Goal: Information Seeking & Learning: Learn about a topic

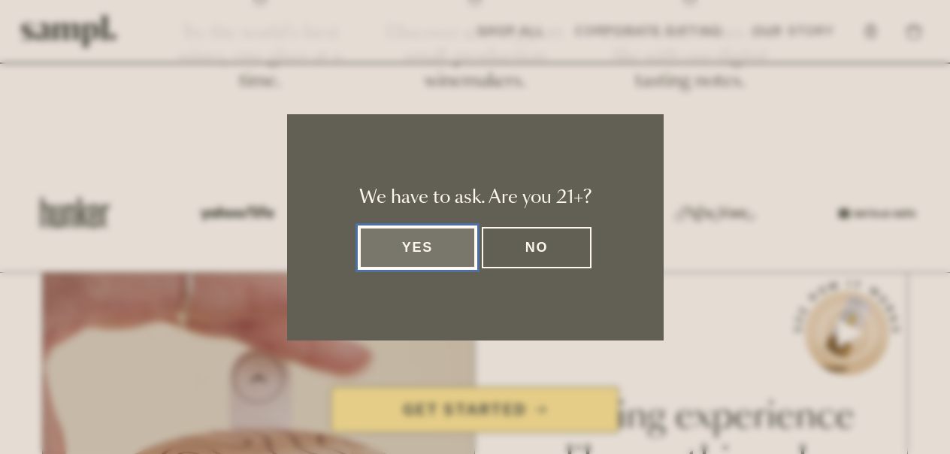
click at [452, 248] on button "Yes" at bounding box center [417, 247] width 117 height 41
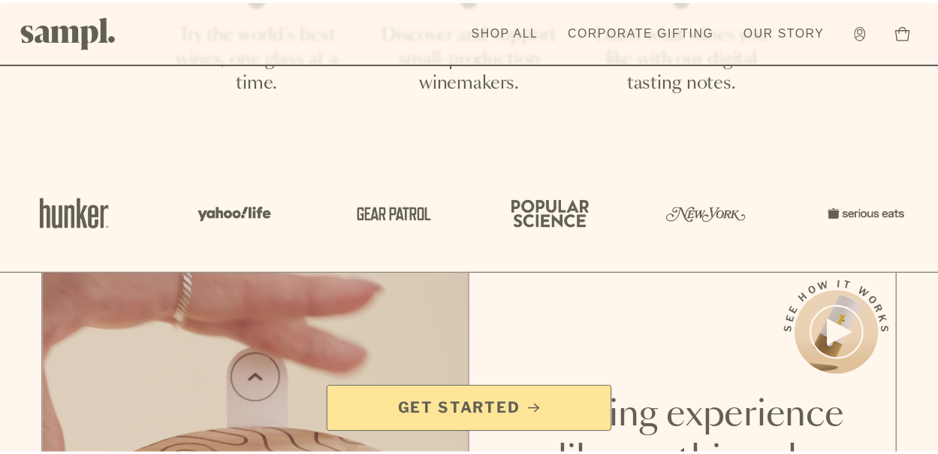
scroll to position [526, 0]
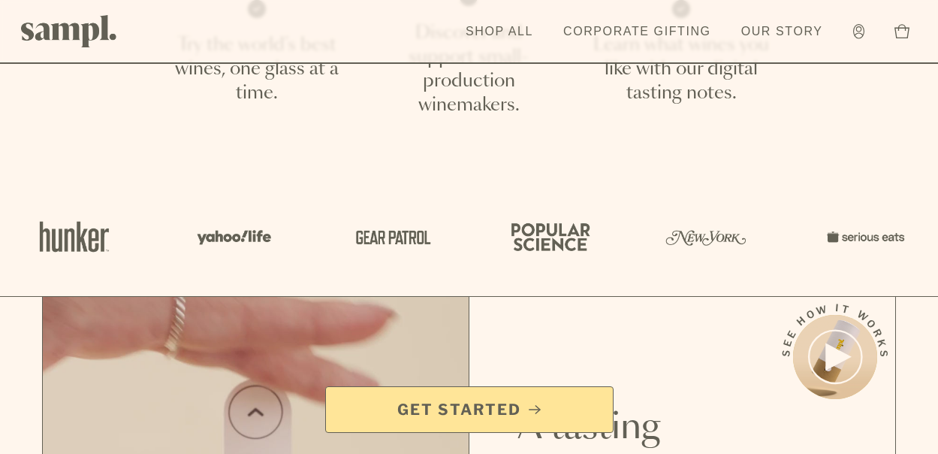
click at [482, 403] on span "Get Started" at bounding box center [459, 409] width 124 height 21
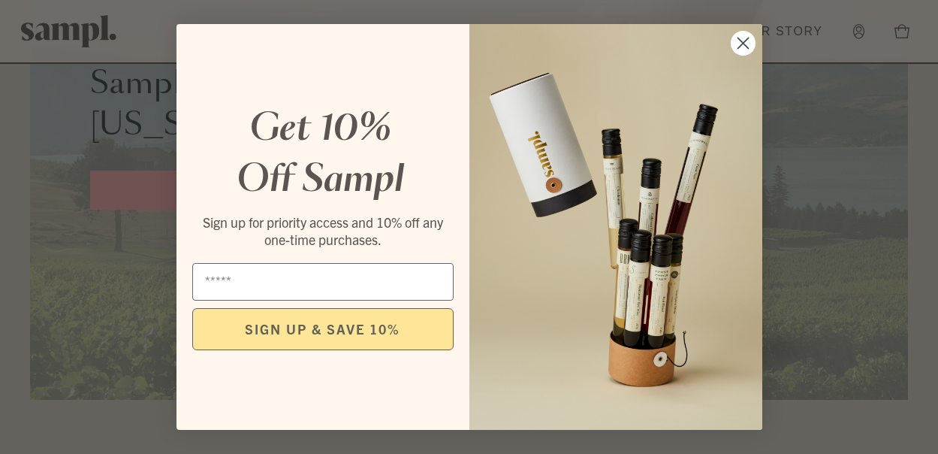
scroll to position [826, 0]
click at [746, 44] on circle "Close dialog" at bounding box center [742, 43] width 25 height 25
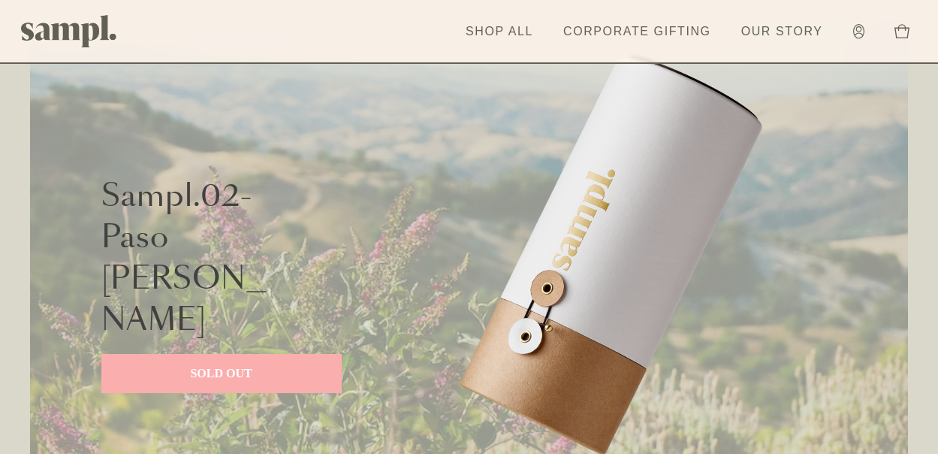
scroll to position [1277, 0]
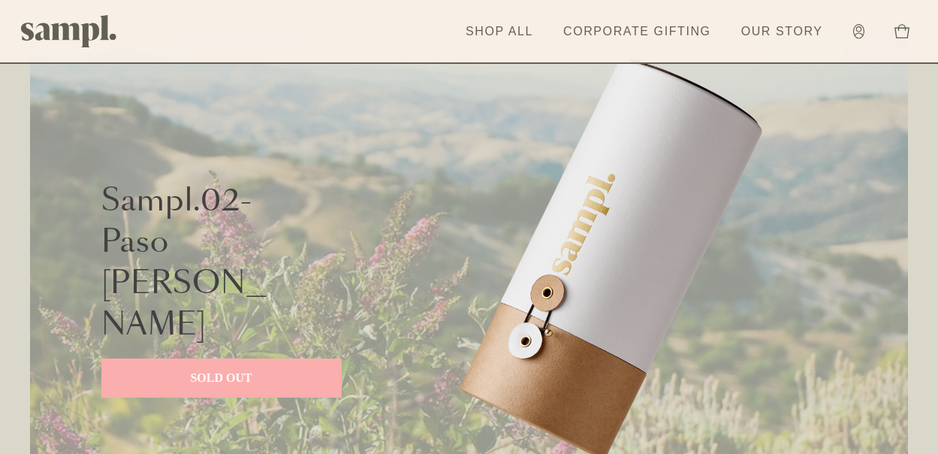
click at [225, 369] on p "SOLD OUT" at bounding box center [221, 378] width 210 height 18
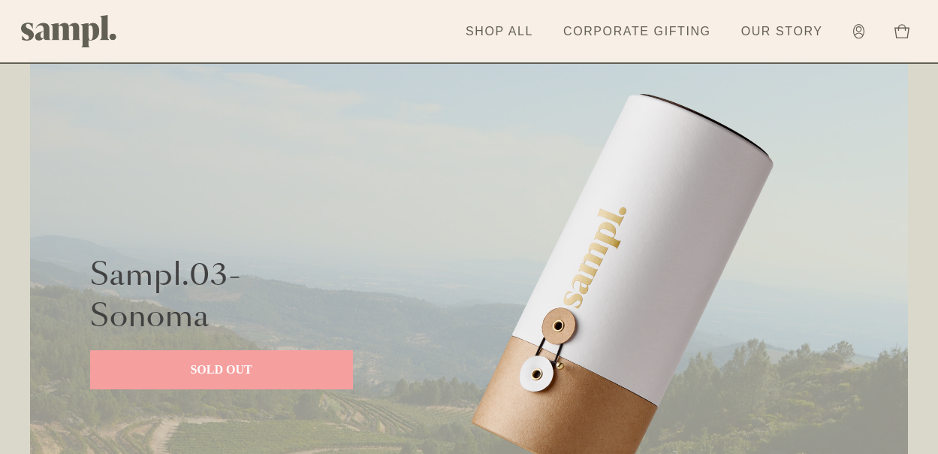
scroll to position [1953, 0]
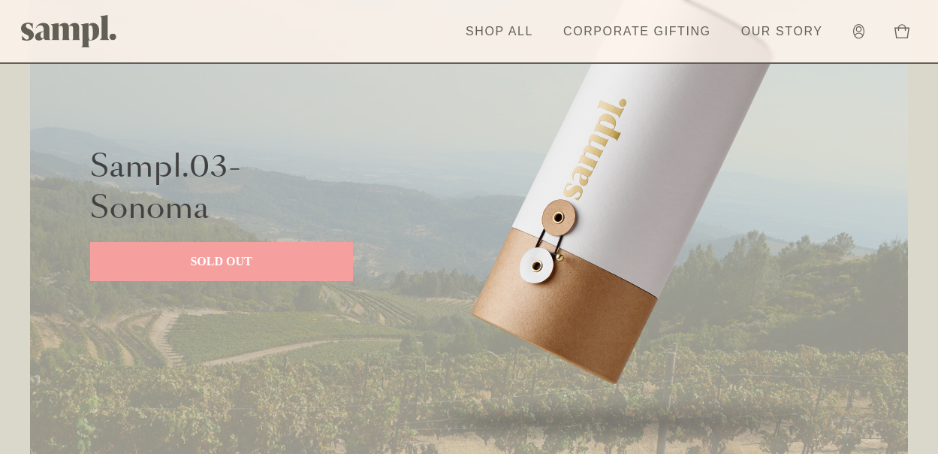
click at [242, 258] on p "SOLD OUT" at bounding box center [221, 261] width 233 height 18
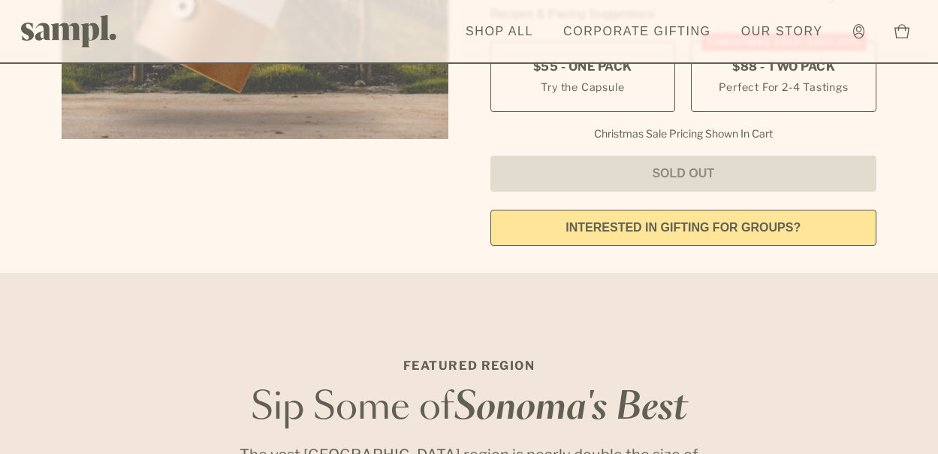
scroll to position [451, 0]
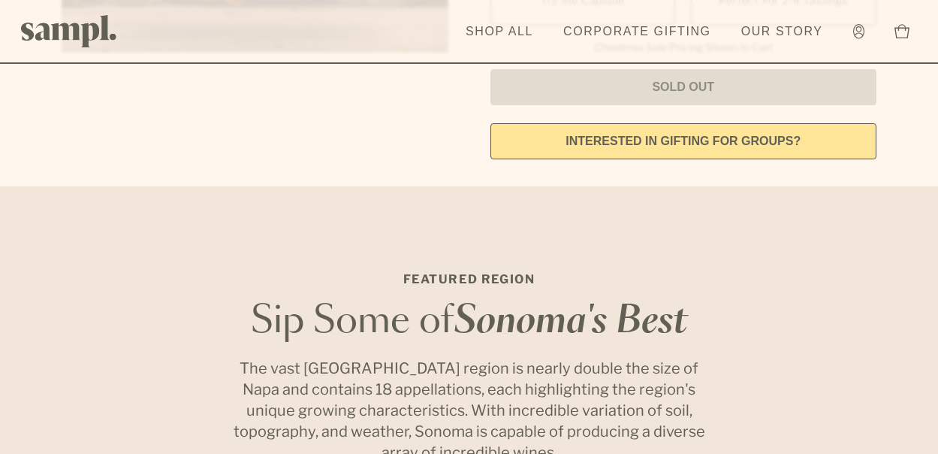
click at [102, 29] on img at bounding box center [69, 31] width 96 height 32
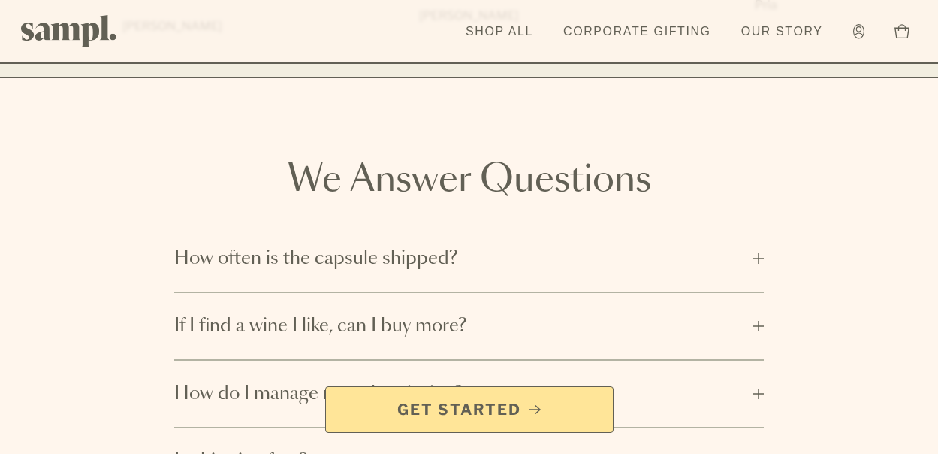
scroll to position [2103, 0]
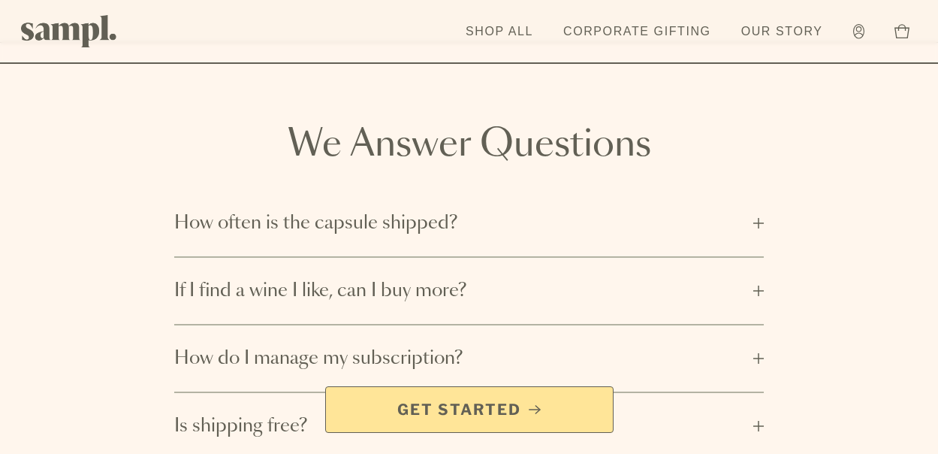
click at [394, 211] on span "How often is the capsule shipped?" at bounding box center [459, 223] width 570 height 24
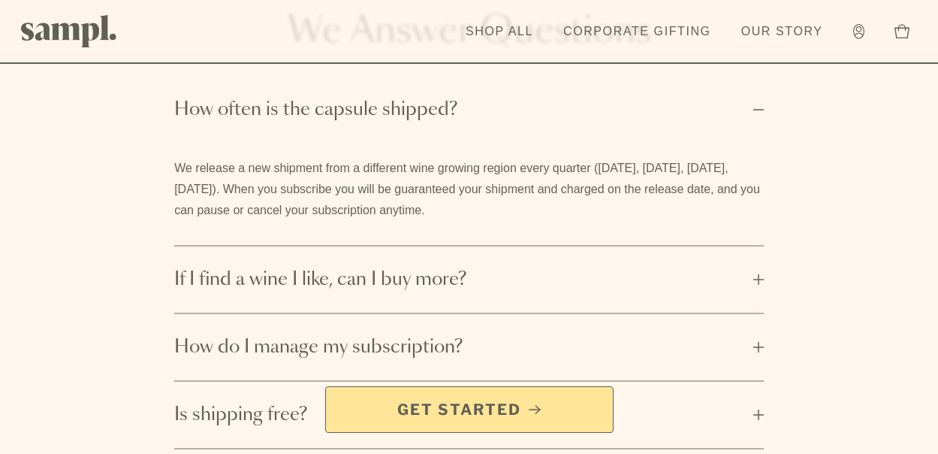
scroll to position [2254, 0]
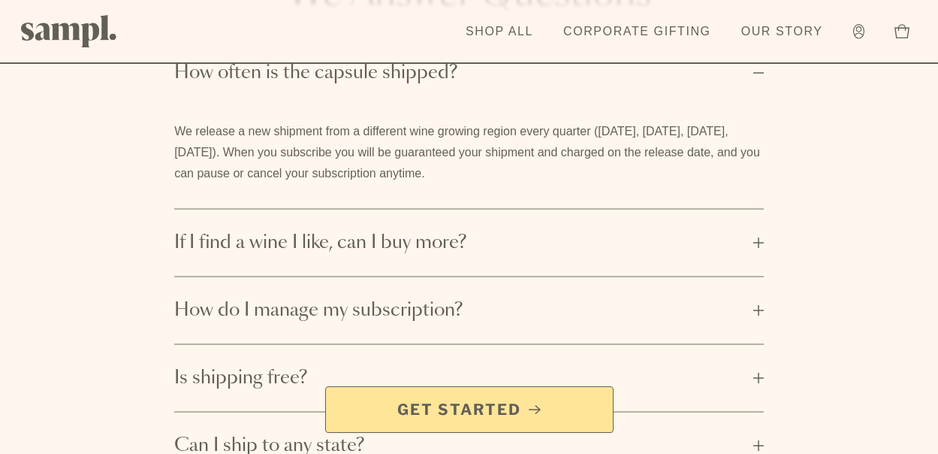
click at [365, 210] on button "If I find a wine I like, can I buy more?" at bounding box center [469, 243] width 590 height 66
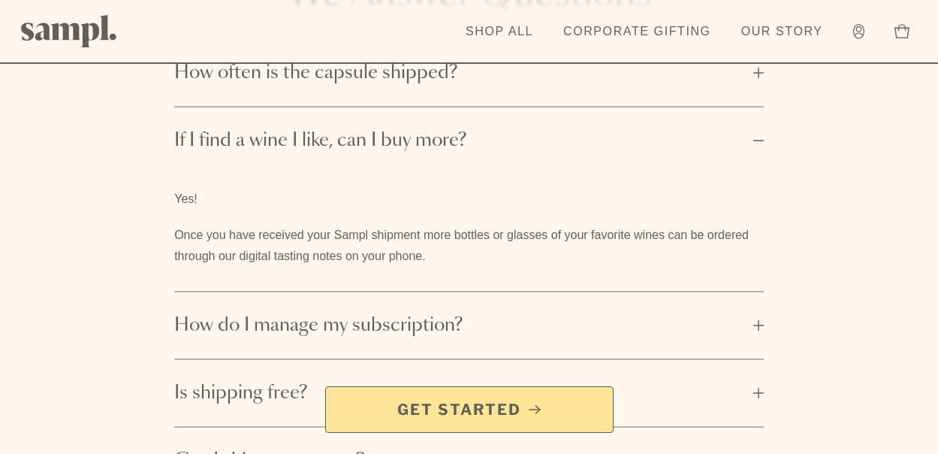
click at [398, 292] on button "How do I manage my subscription?" at bounding box center [469, 325] width 590 height 66
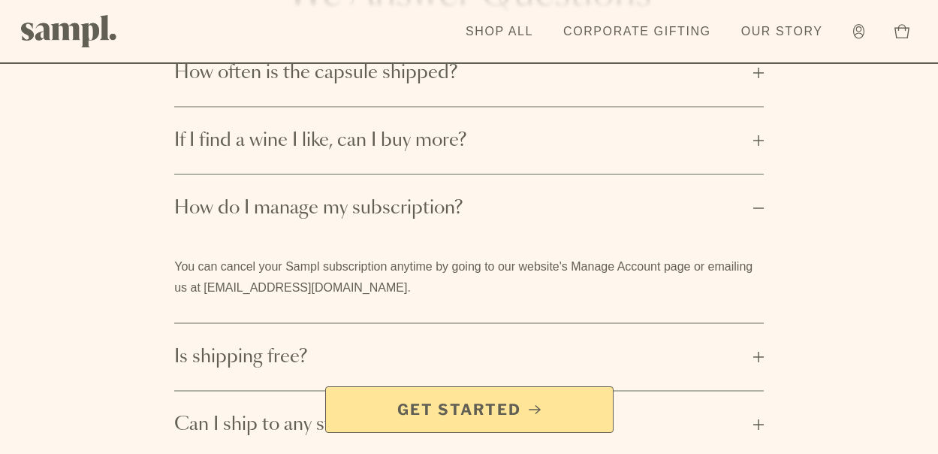
click at [263, 324] on button "Is shipping free?" at bounding box center [469, 357] width 590 height 66
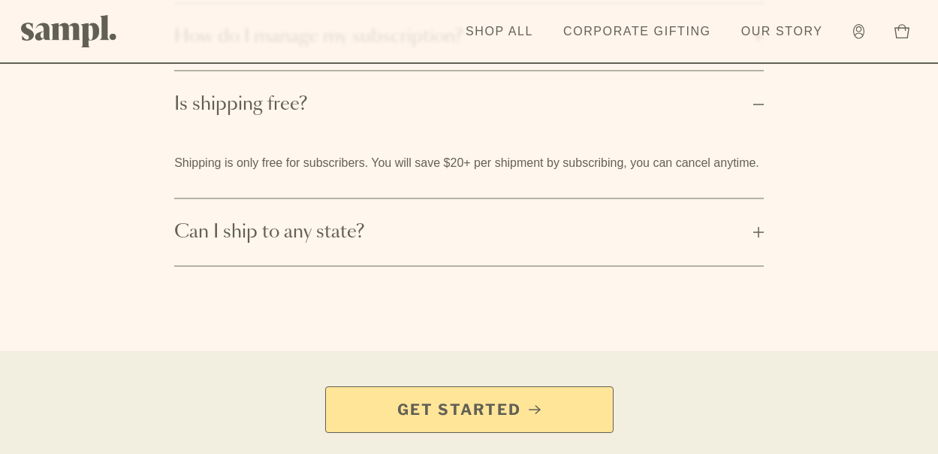
scroll to position [2642, 0]
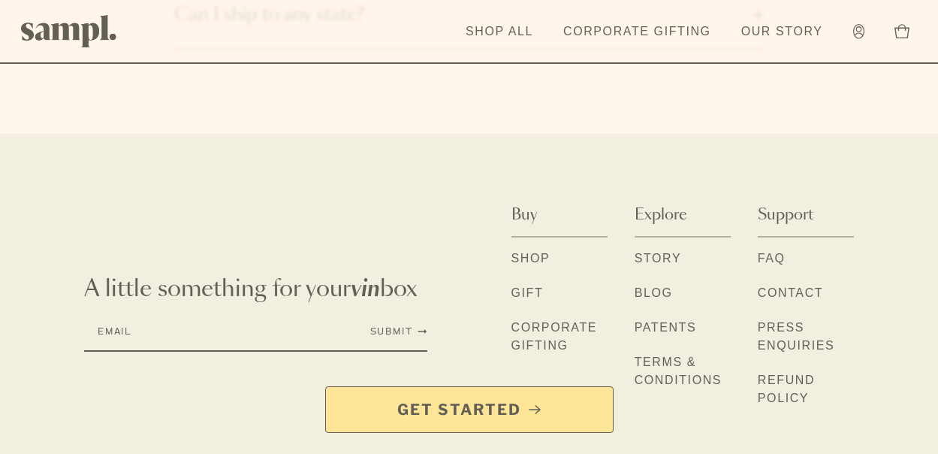
click at [662, 249] on link "Story" at bounding box center [658, 259] width 47 height 20
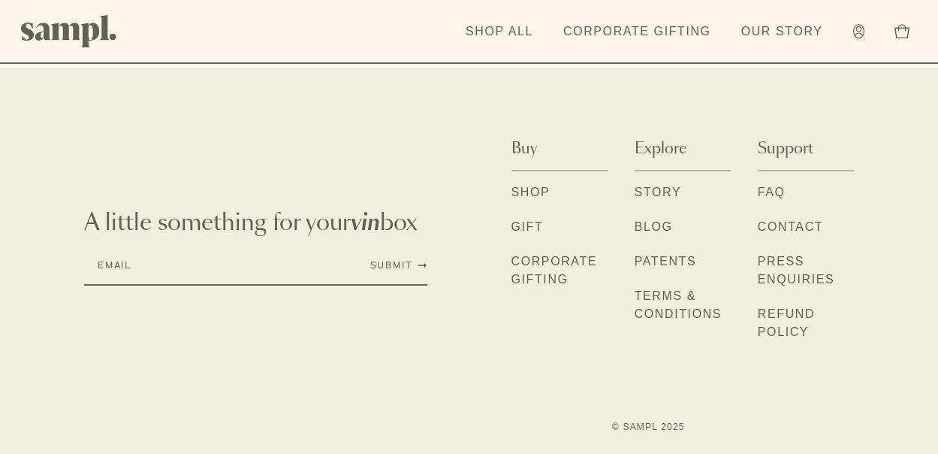
scroll to position [1653, 0]
click at [682, 257] on link "Patents" at bounding box center [666, 262] width 62 height 20
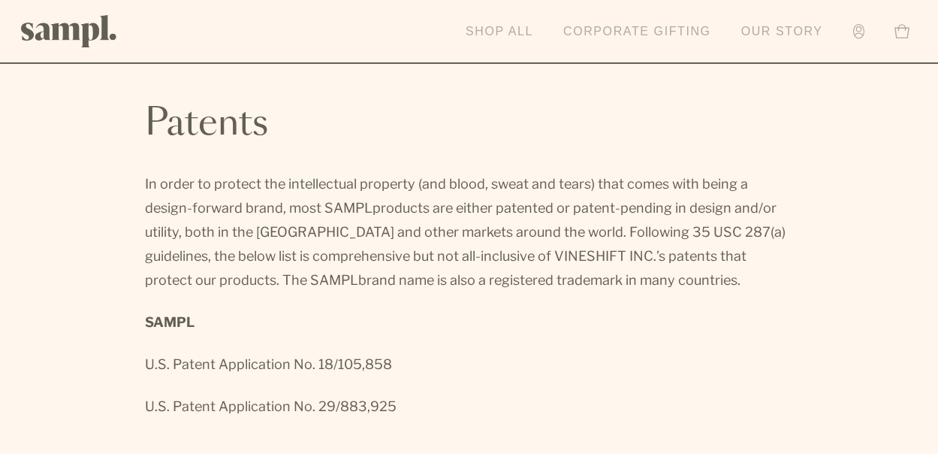
click at [780, 25] on link "Our Story" at bounding box center [782, 31] width 97 height 33
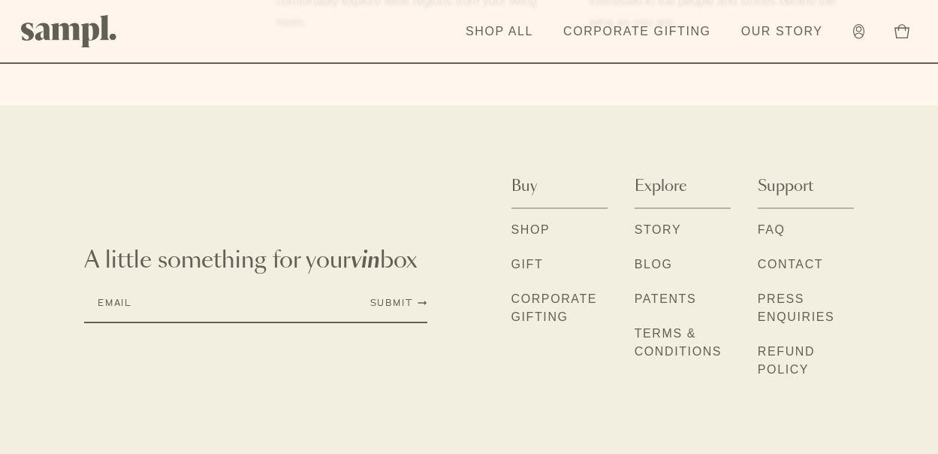
scroll to position [1653, 0]
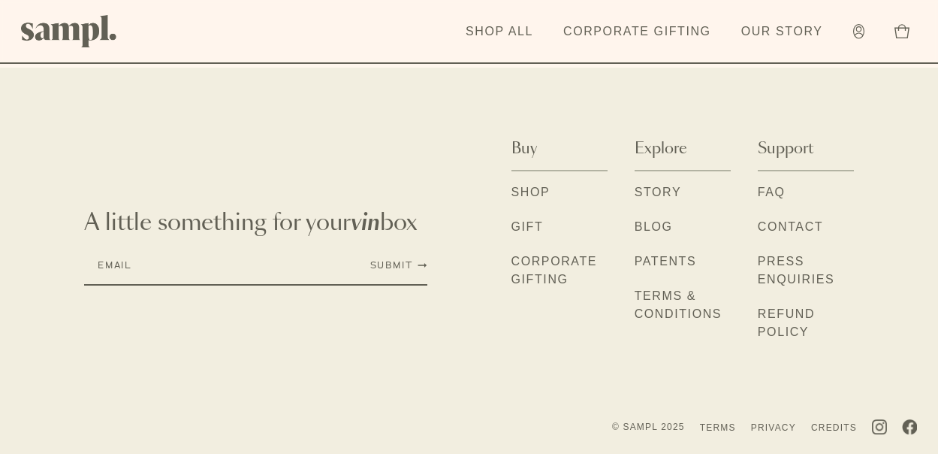
click at [772, 192] on link "FAQ" at bounding box center [772, 193] width 28 height 20
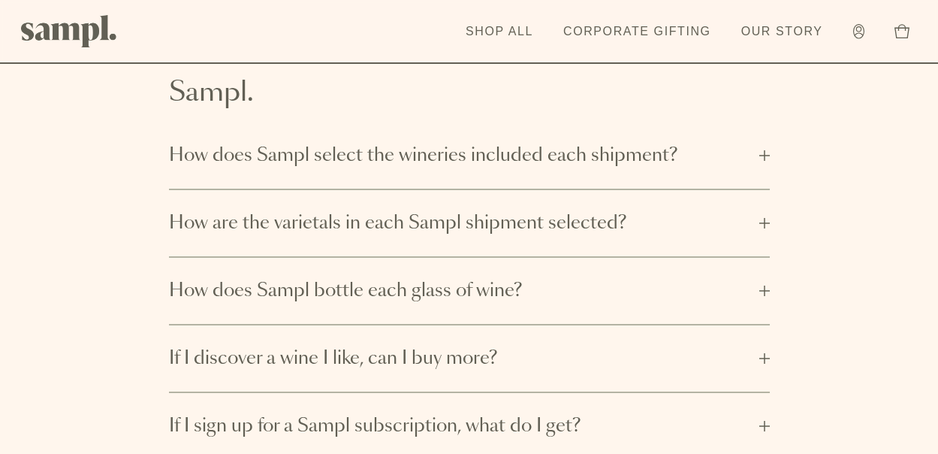
scroll to position [225, 0]
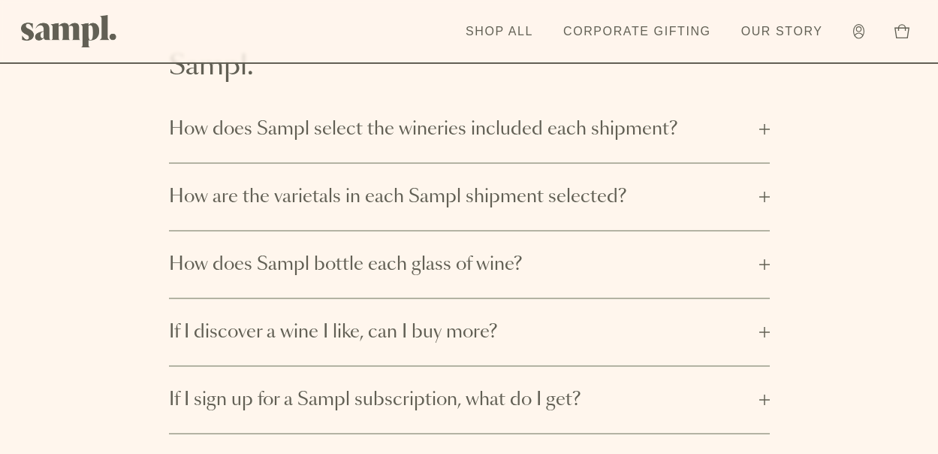
click at [626, 128] on span "How does Sampl select the wineries included each shipment?" at bounding box center [459, 129] width 581 height 24
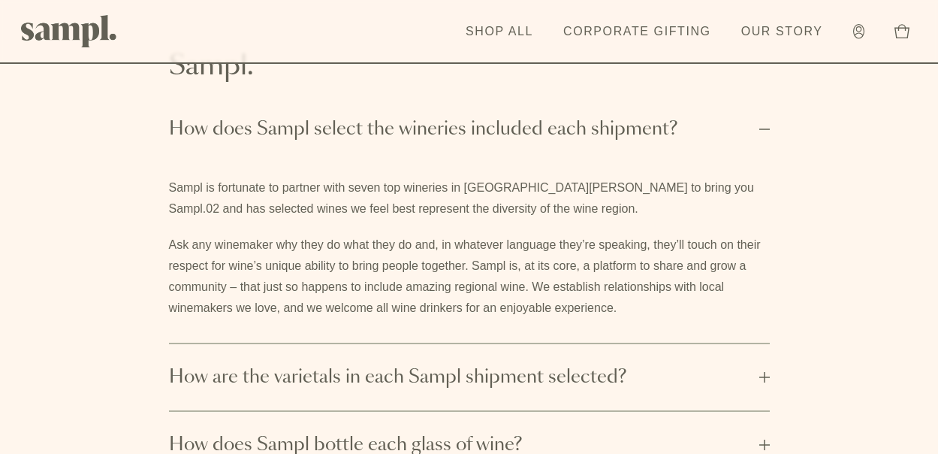
click at [587, 371] on span "How are the varietals in each Sampl shipment selected?" at bounding box center [459, 377] width 581 height 24
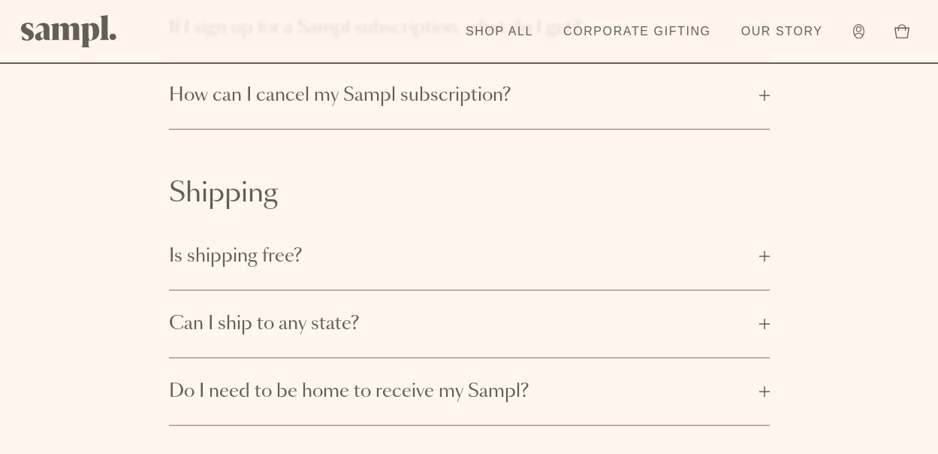
scroll to position [751, 0]
